Goal: Task Accomplishment & Management: Manage account settings

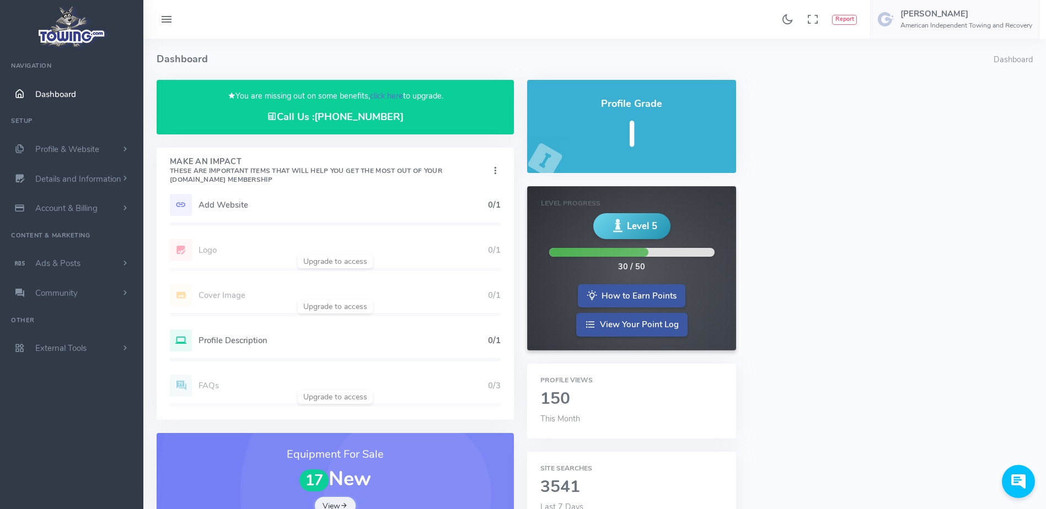
click at [395, 92] on link "click here" at bounding box center [386, 95] width 33 height 11
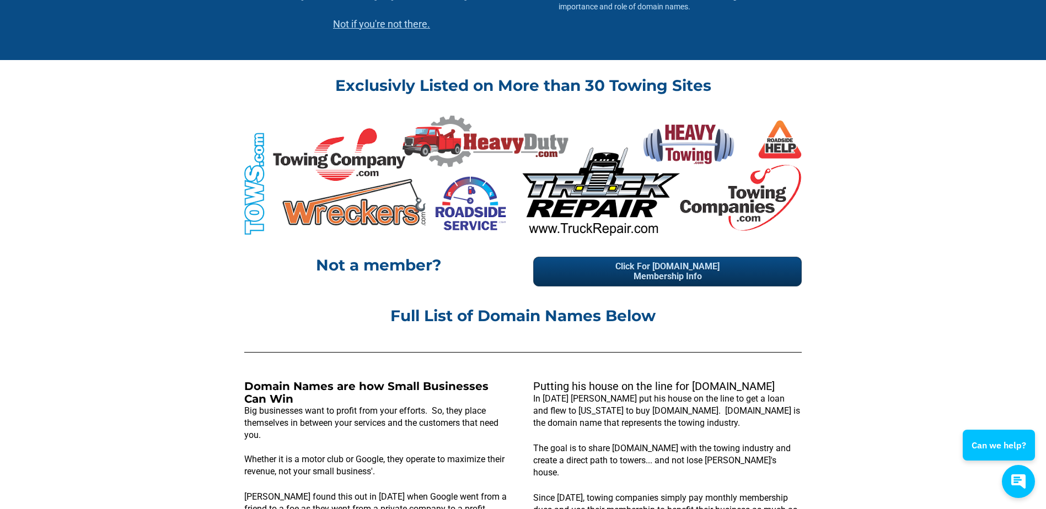
scroll to position [426, 0]
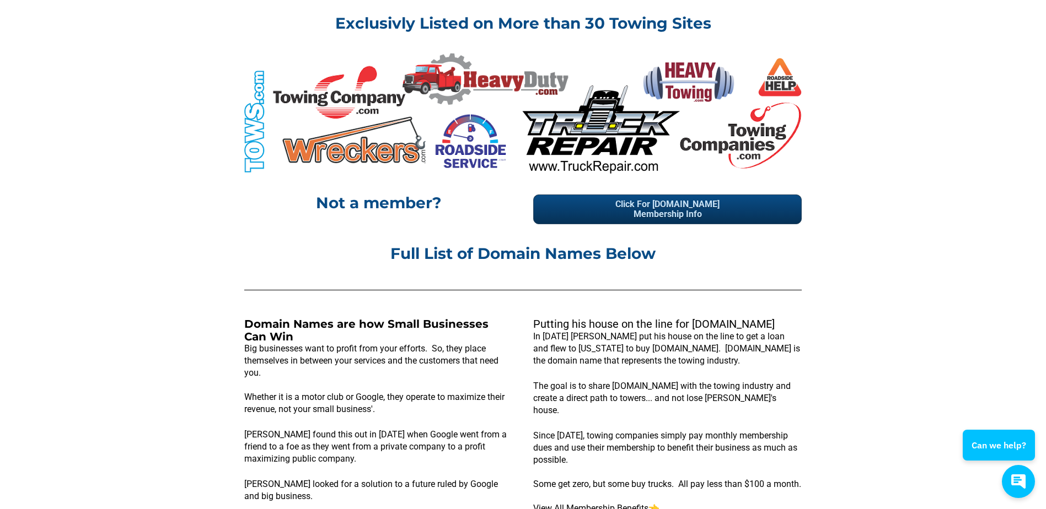
click at [322, 263] on h2 "Full List of Domain Names Below" at bounding box center [522, 254] width 557 height 18
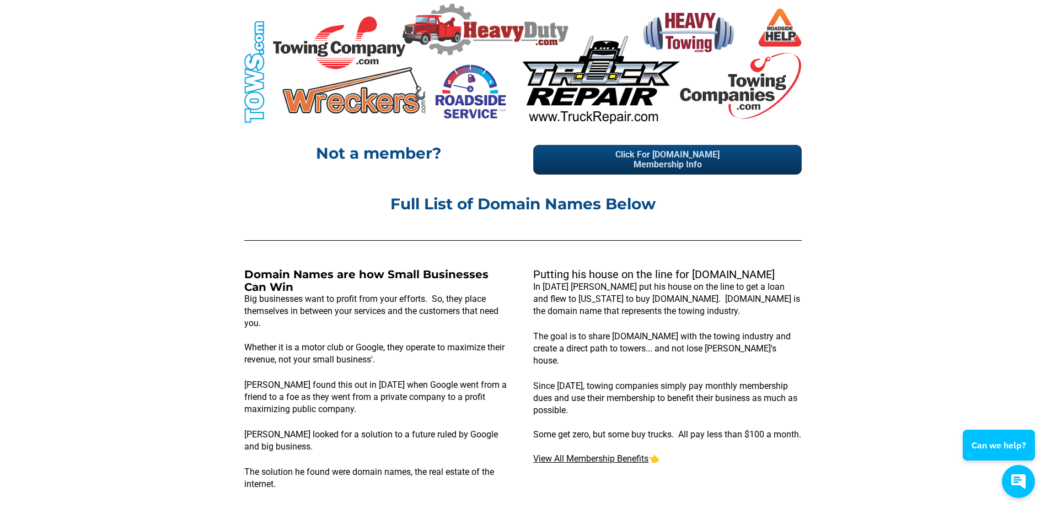
scroll to position [475, 0]
